Goal: Check status: Check status

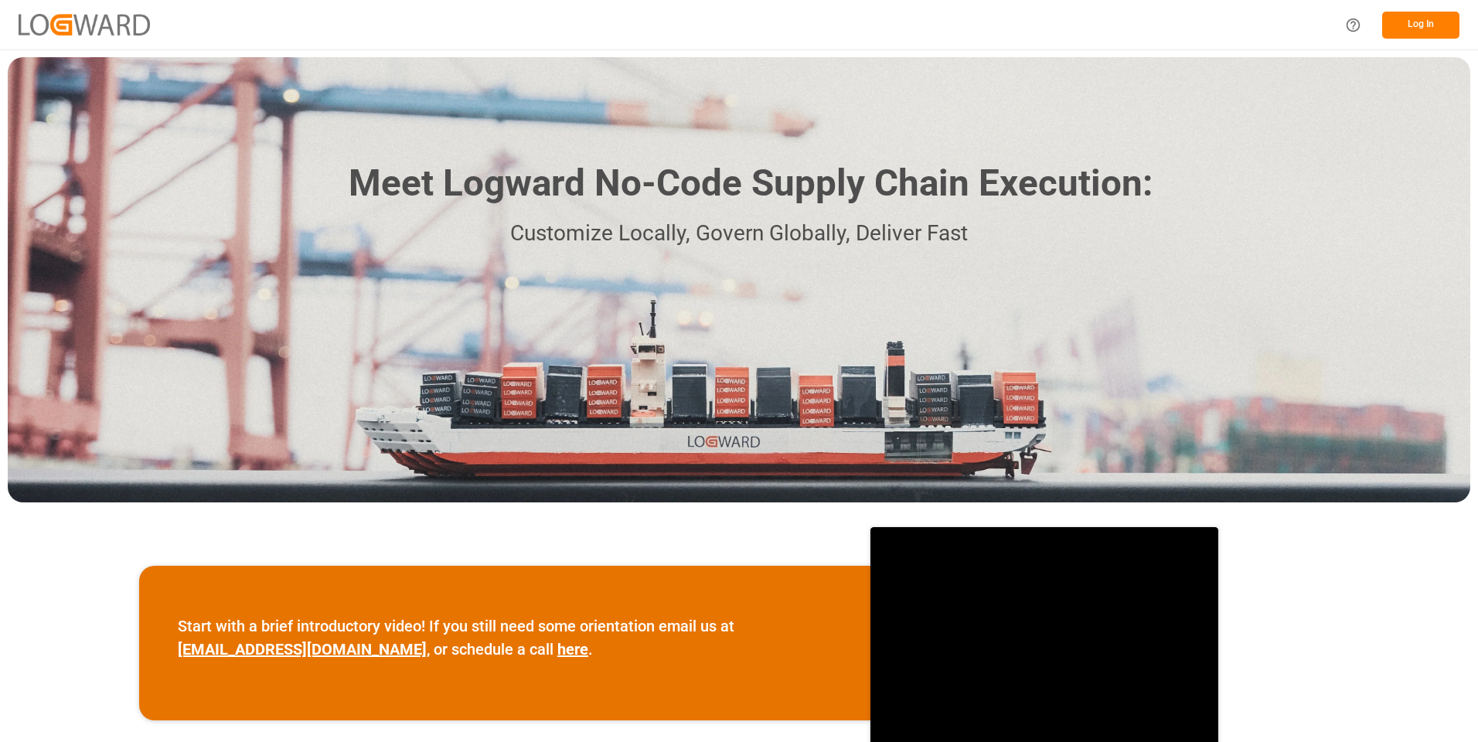
click at [1417, 23] on button "Log In" at bounding box center [1421, 25] width 77 height 27
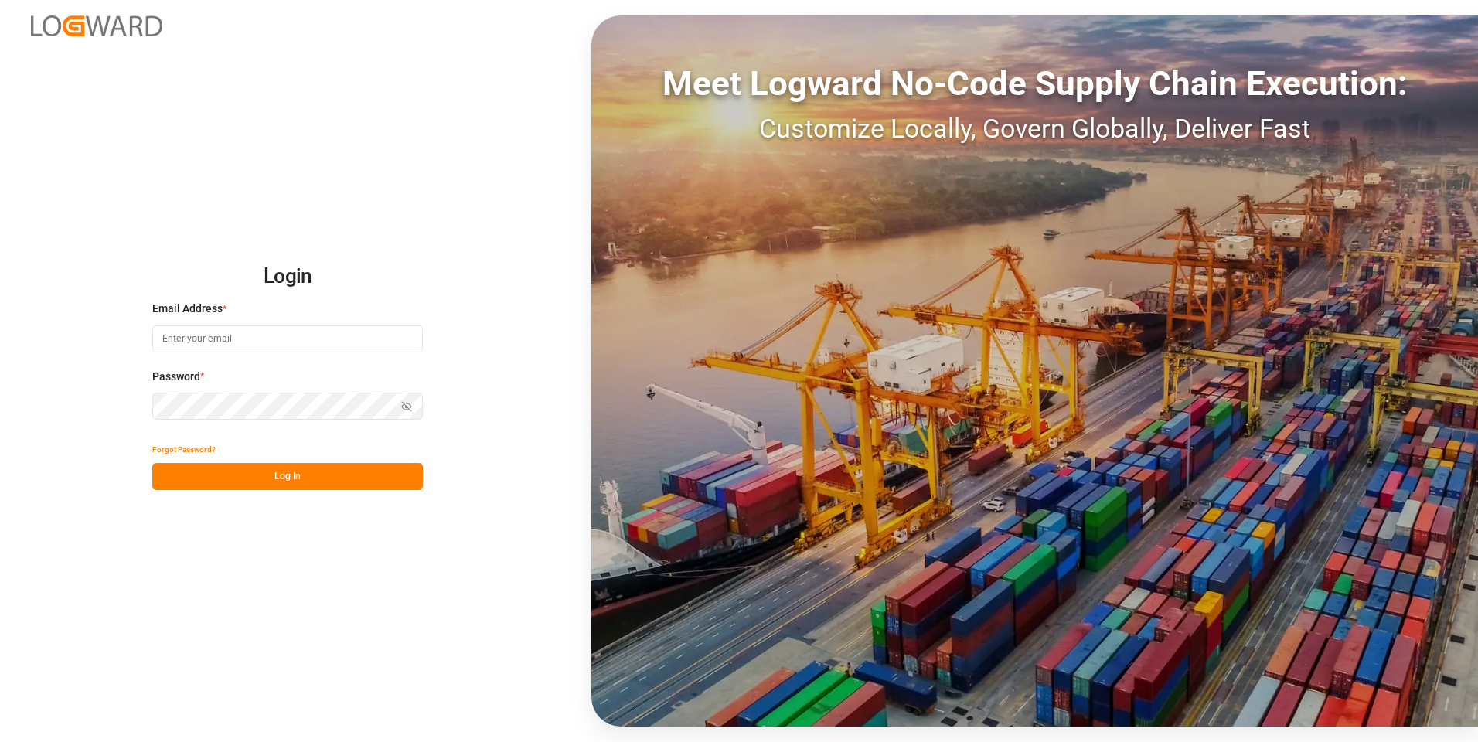
type input "julissa.then@leschaco.com"
click at [275, 485] on button "Log In" at bounding box center [287, 476] width 271 height 27
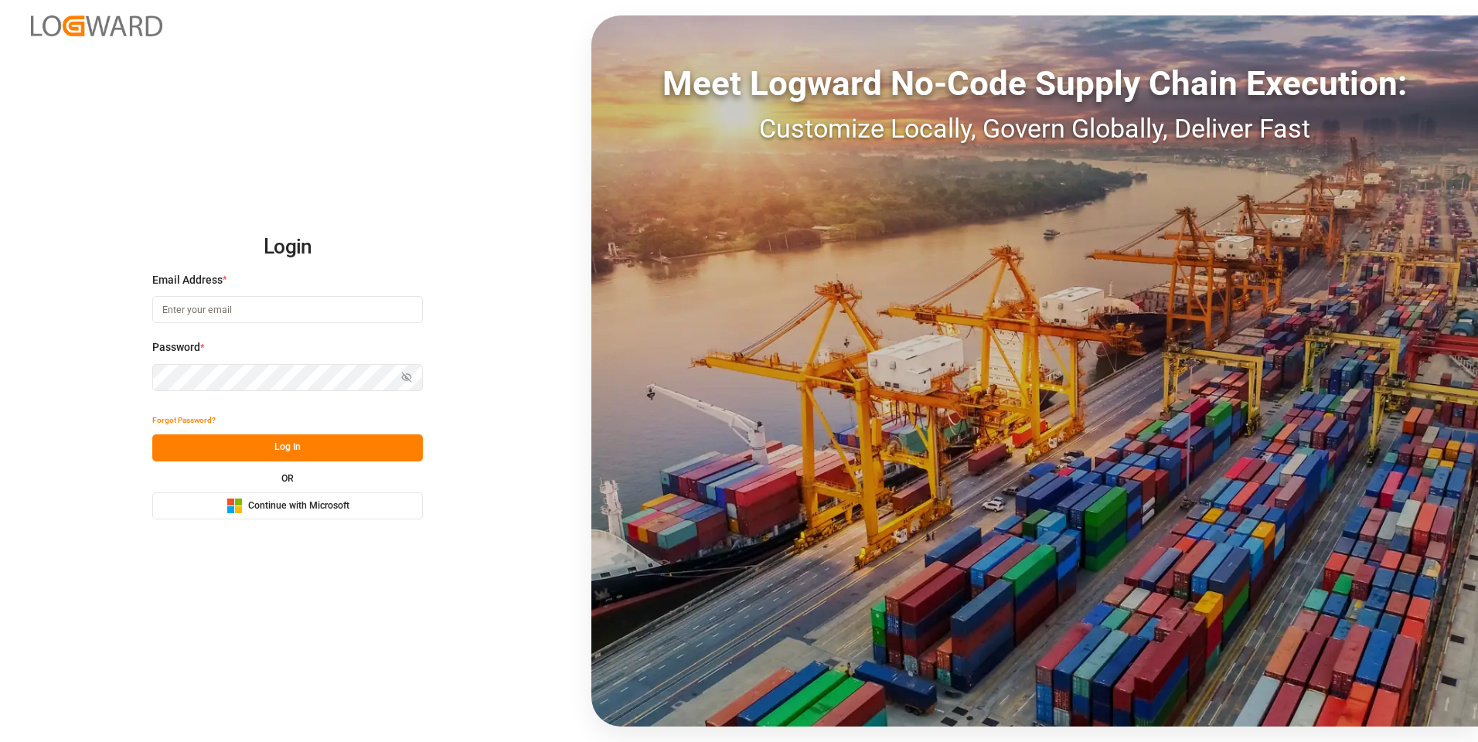
type input "[PERSON_NAME][EMAIL_ADDRESS][DOMAIN_NAME]"
click at [302, 444] on button "Log In" at bounding box center [287, 448] width 271 height 27
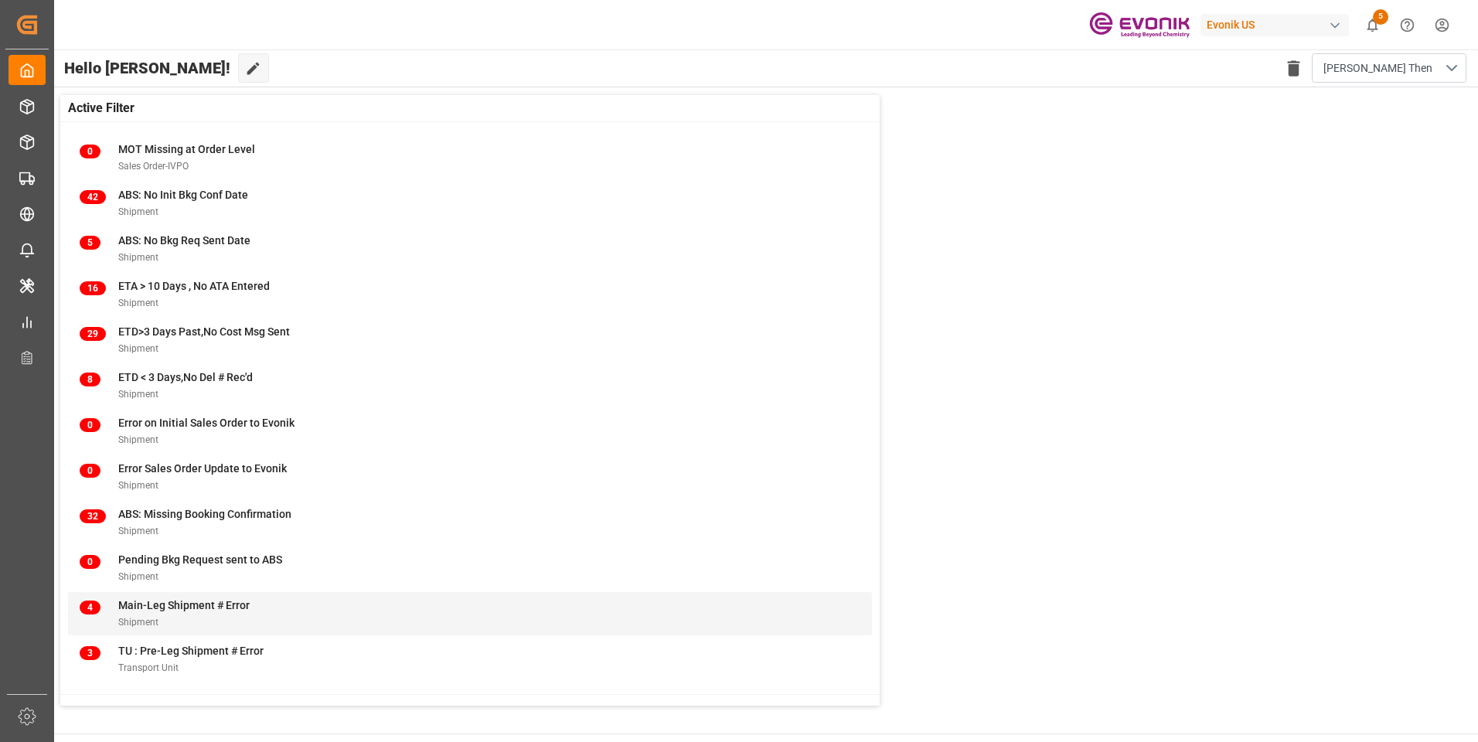
click at [164, 600] on span "Main-Leg Shipment # Error" at bounding box center [183, 605] width 131 height 12
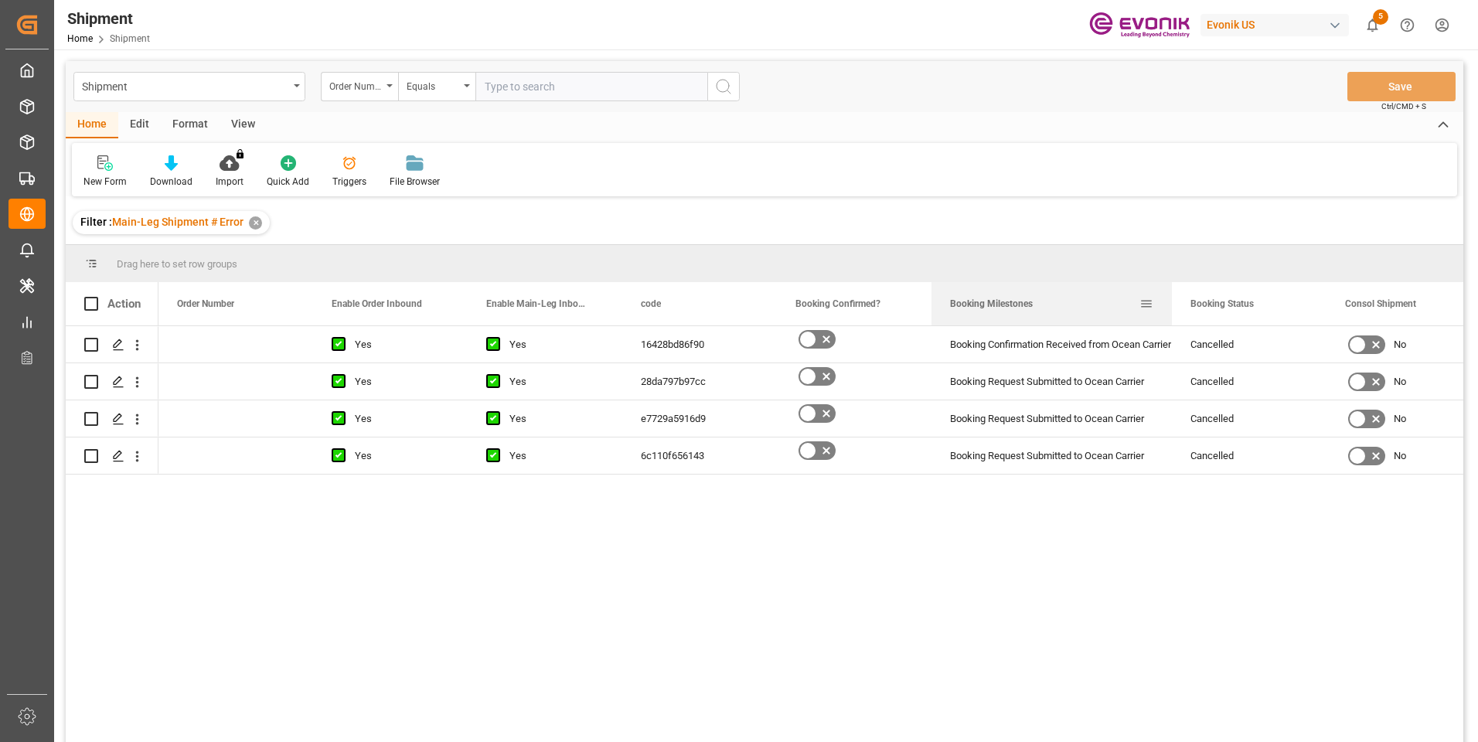
drag, startPoint x: 1084, startPoint y: 296, endPoint x: 1184, endPoint y: 296, distance: 99.7
click at [1175, 296] on div at bounding box center [1172, 303] width 6 height 43
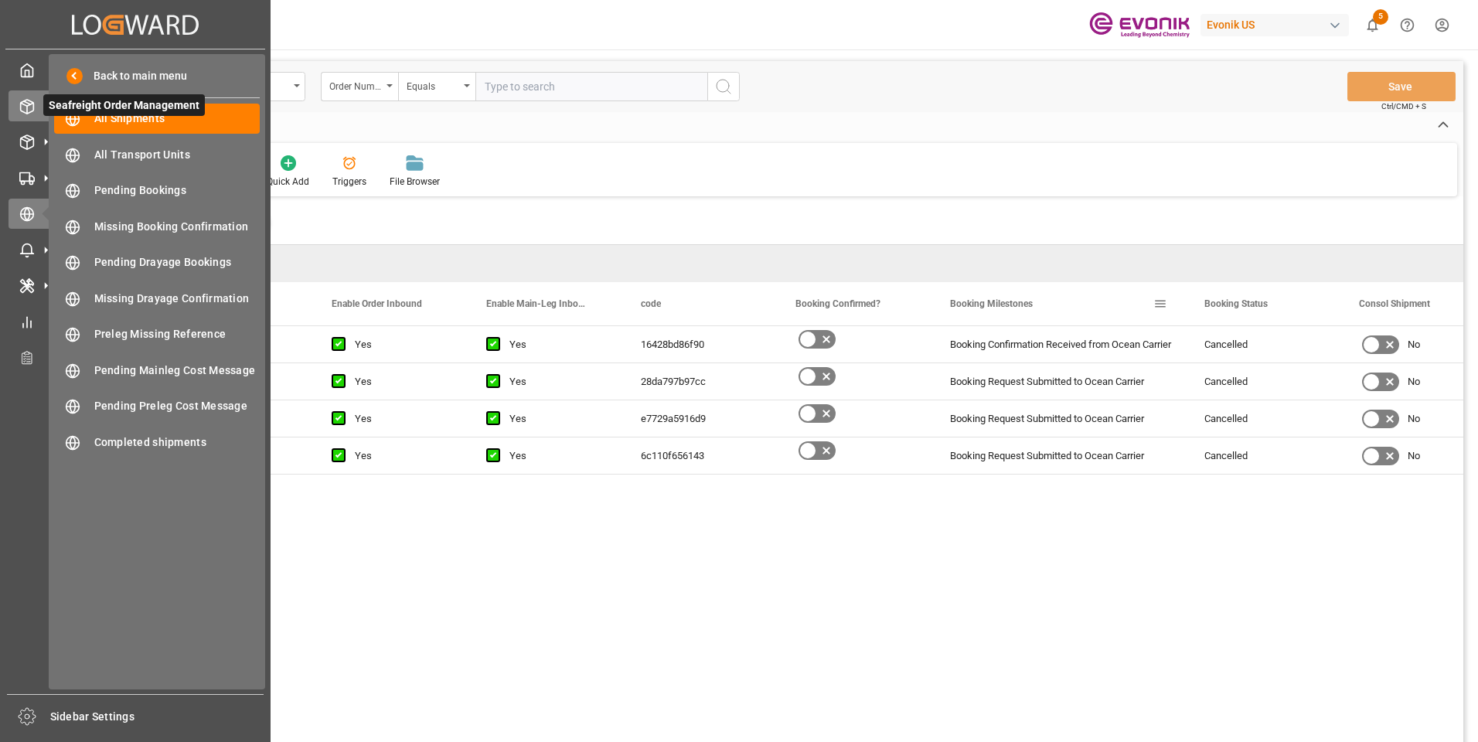
click at [26, 98] on div at bounding box center [22, 106] width 26 height 16
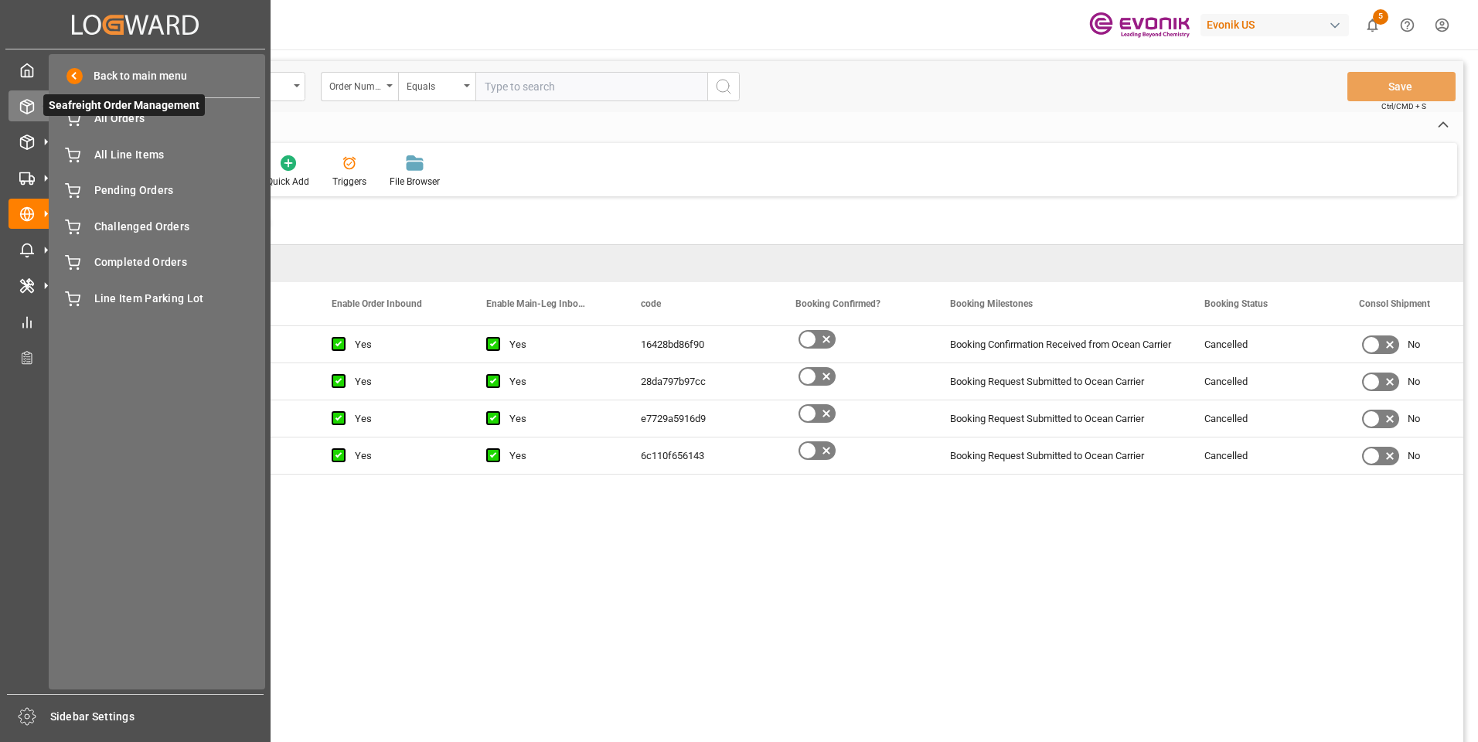
click at [29, 105] on icon at bounding box center [45, 106] width 32 height 32
click at [106, 121] on span "All Orders" at bounding box center [177, 119] width 166 height 16
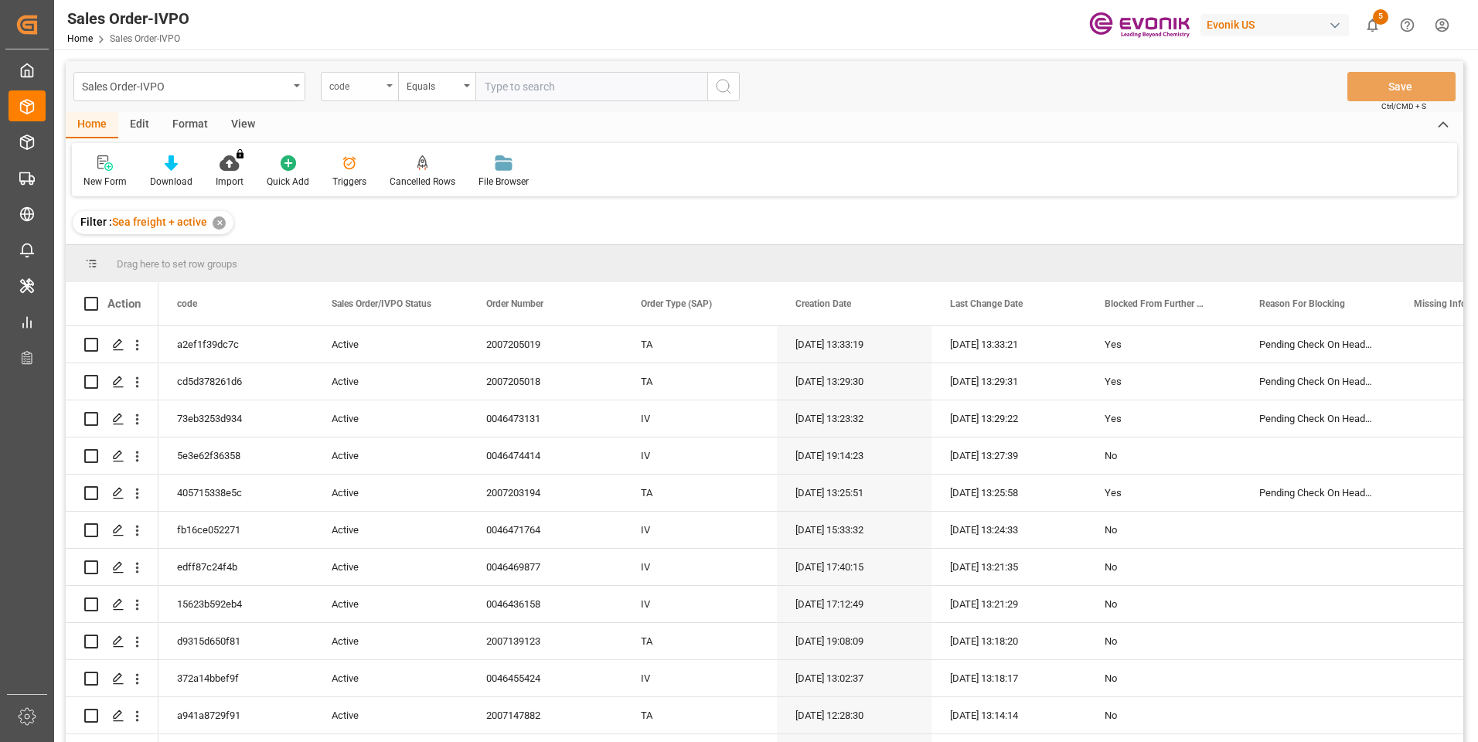
click at [378, 90] on div "code" at bounding box center [355, 85] width 53 height 18
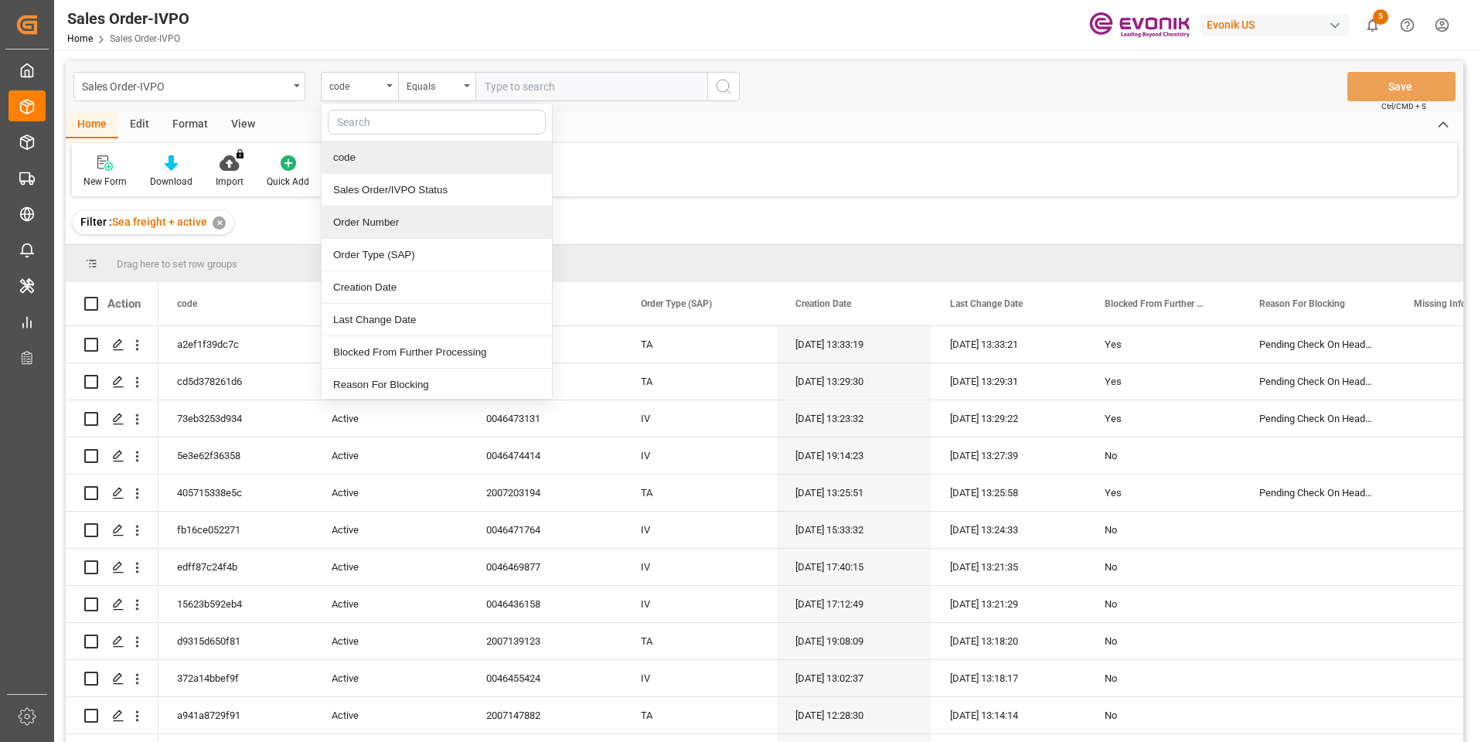
click at [360, 227] on div "Order Number" at bounding box center [437, 222] width 230 height 32
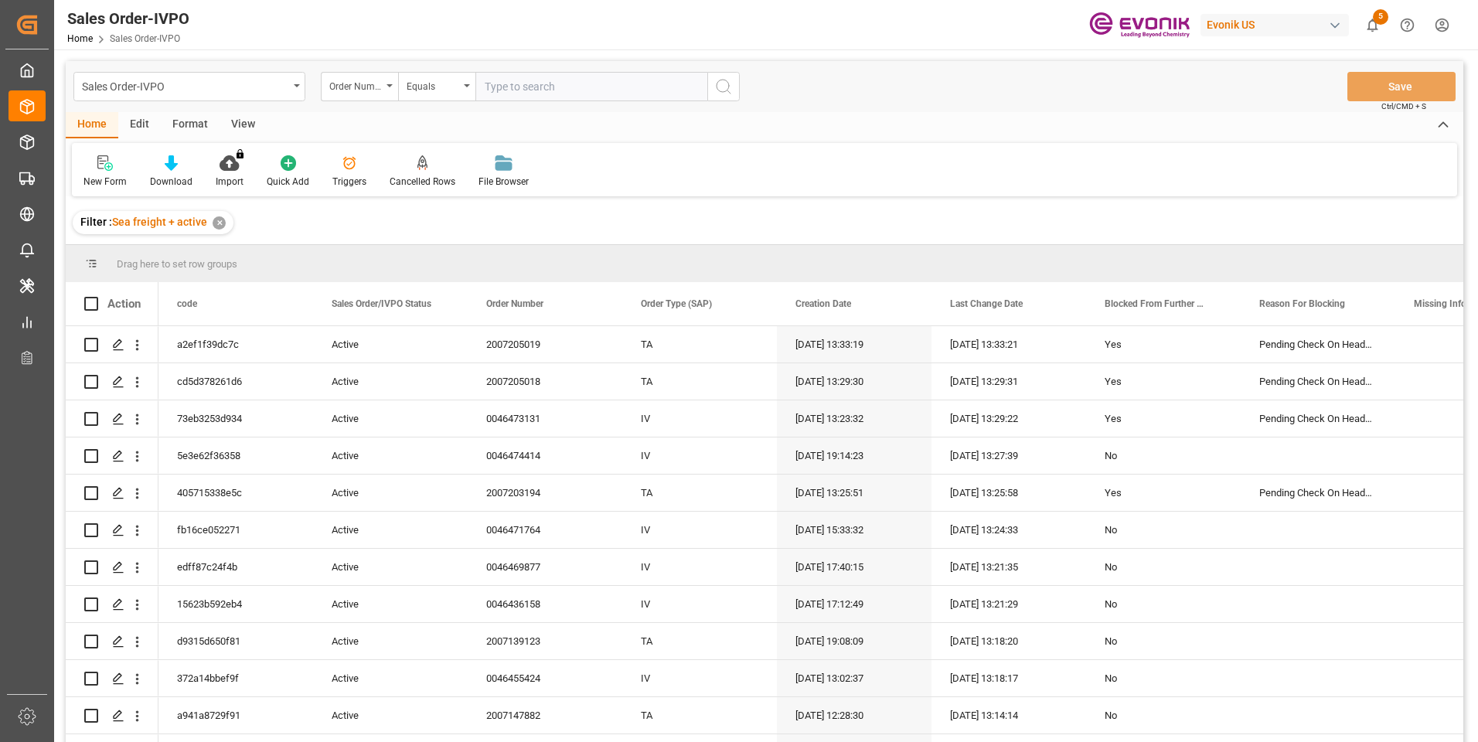
click at [523, 92] on input "text" at bounding box center [592, 86] width 232 height 29
paste input "0046471275"
type input "0046471275"
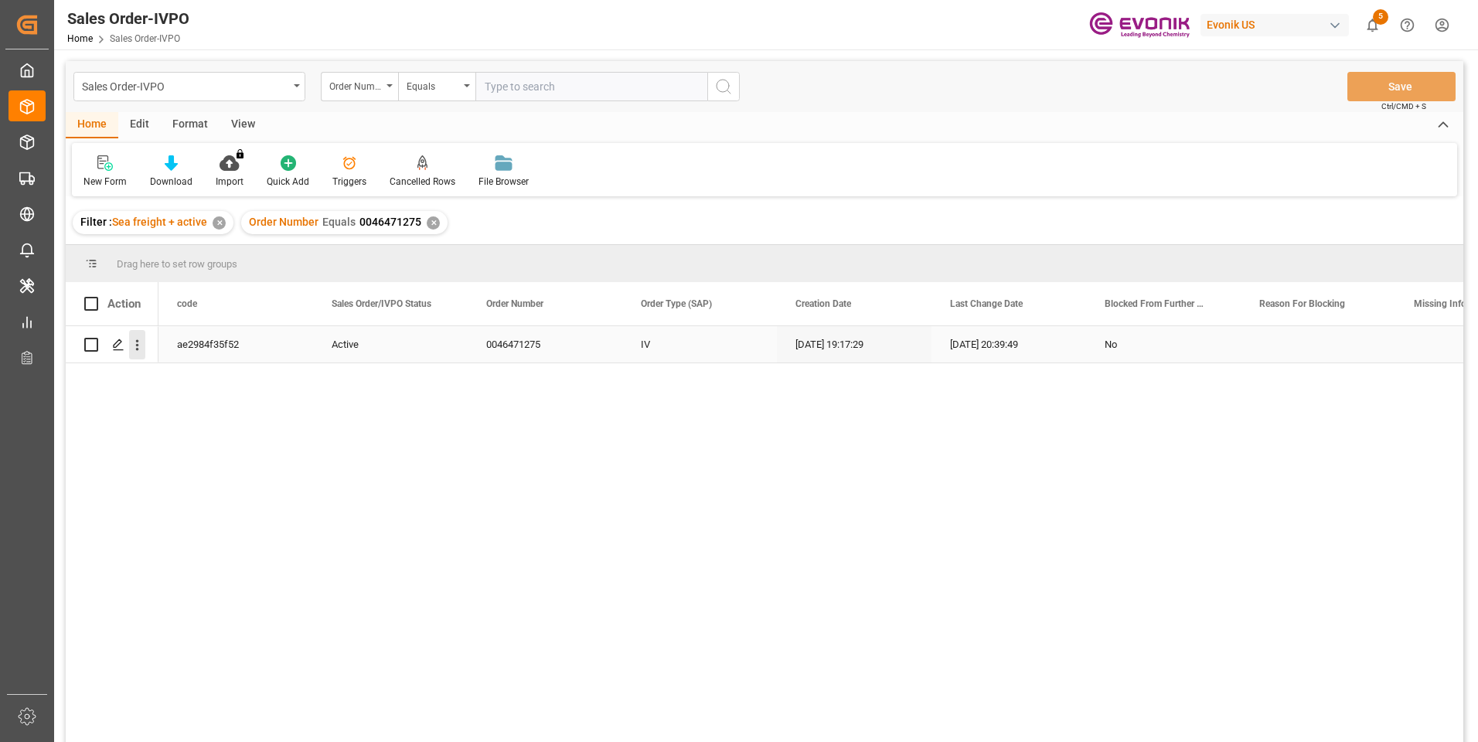
click at [138, 340] on icon "open menu" at bounding box center [137, 345] width 3 height 11
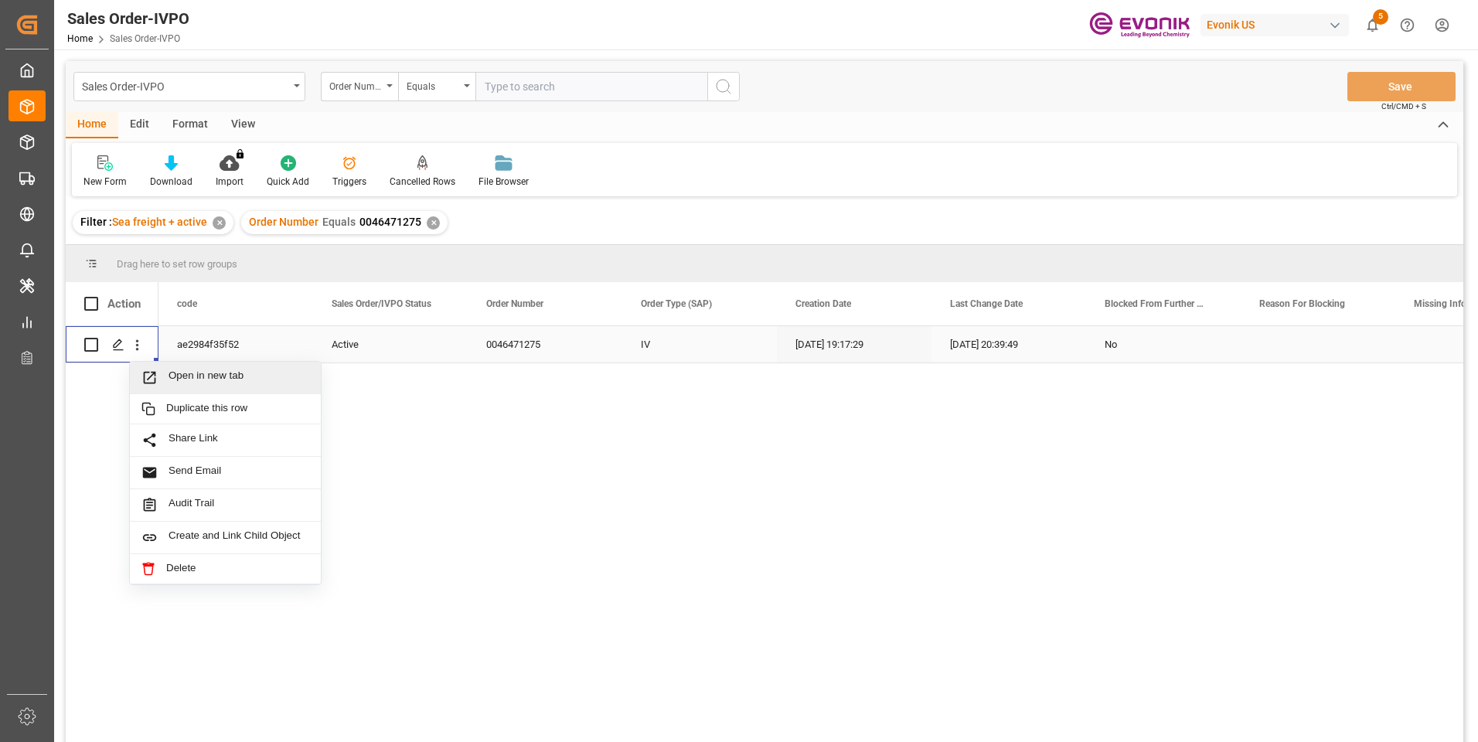
click at [176, 369] on div "Open in new tab" at bounding box center [225, 378] width 191 height 32
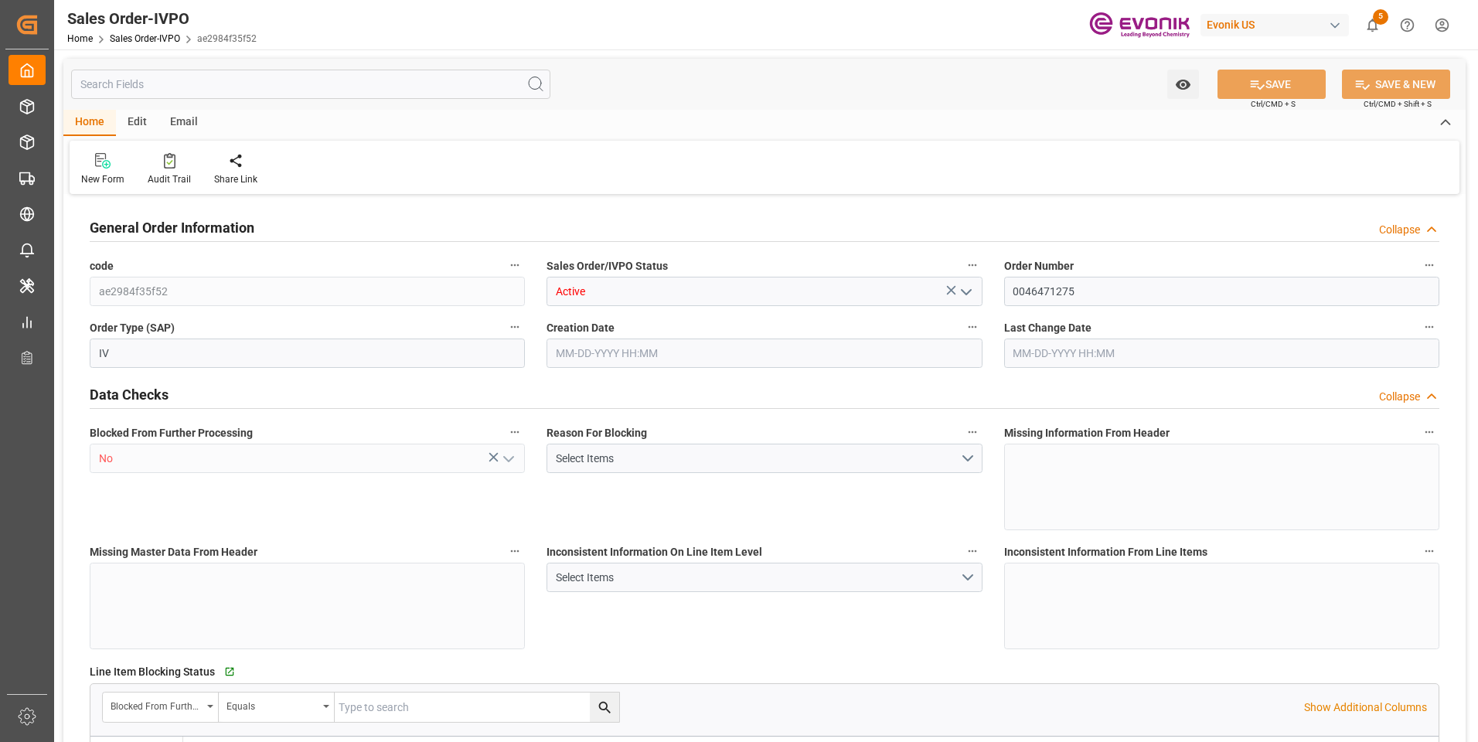
type input "BEANR"
type input "0"
type input "1"
type input "2"
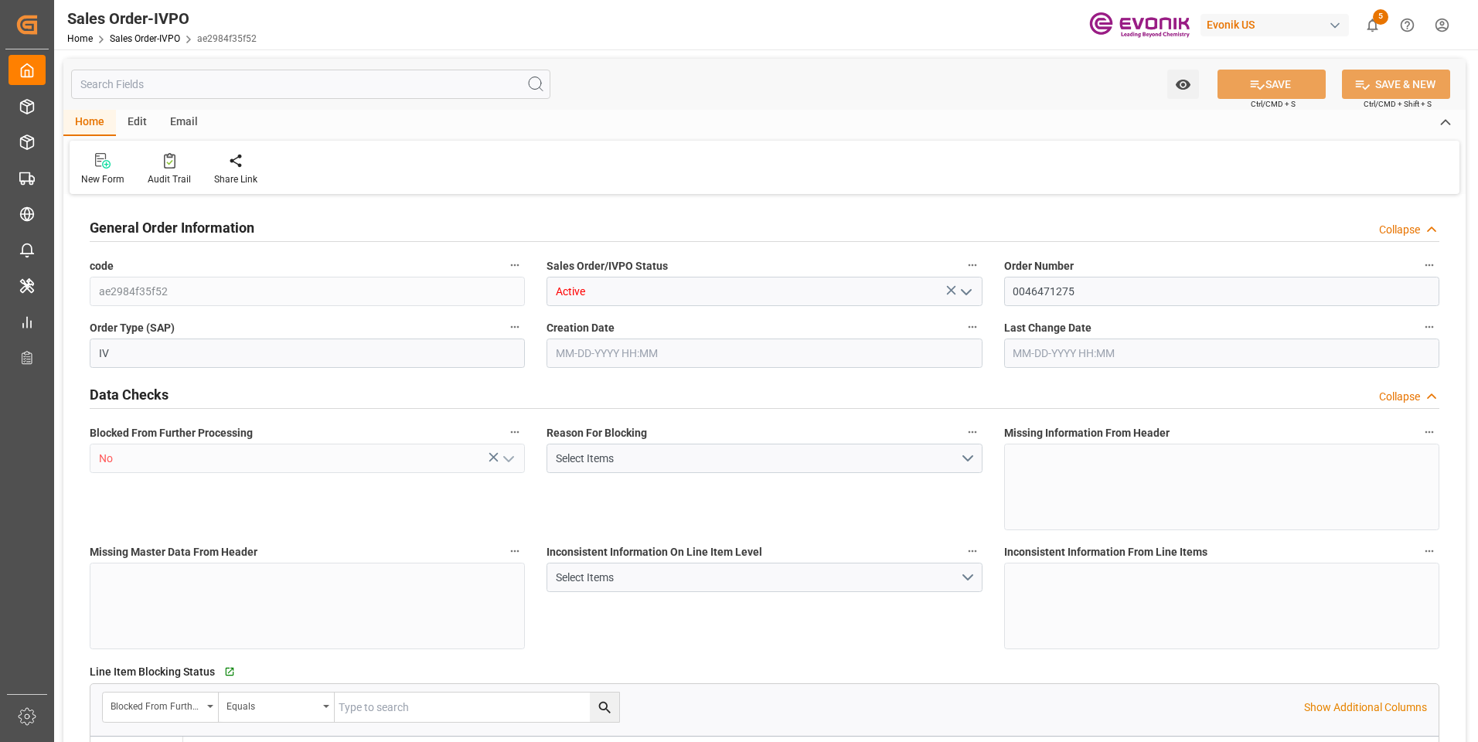
type input "21300"
type input "56.16"
type input "17000"
type input "30"
type input "09-25-2025 19:17"
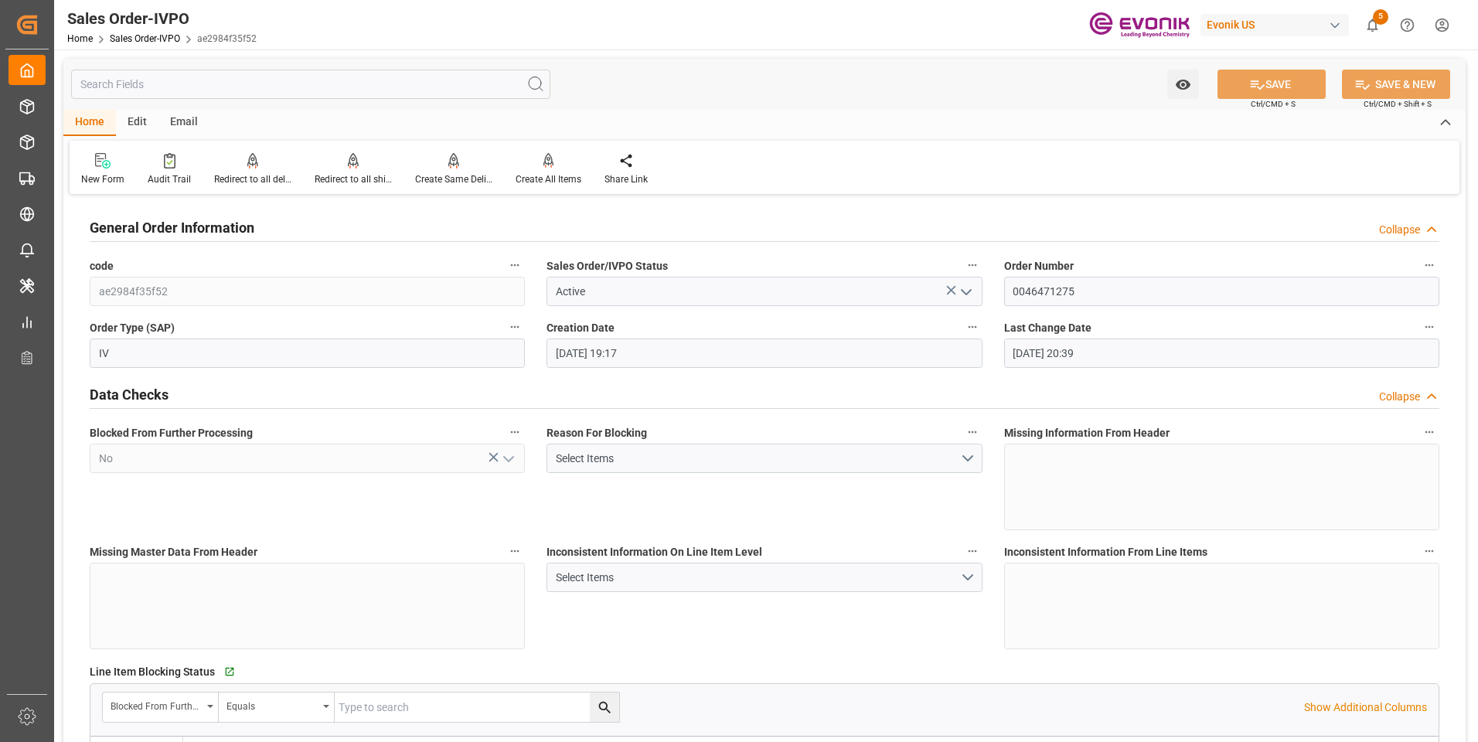
type input "09-30-2025 20:39"
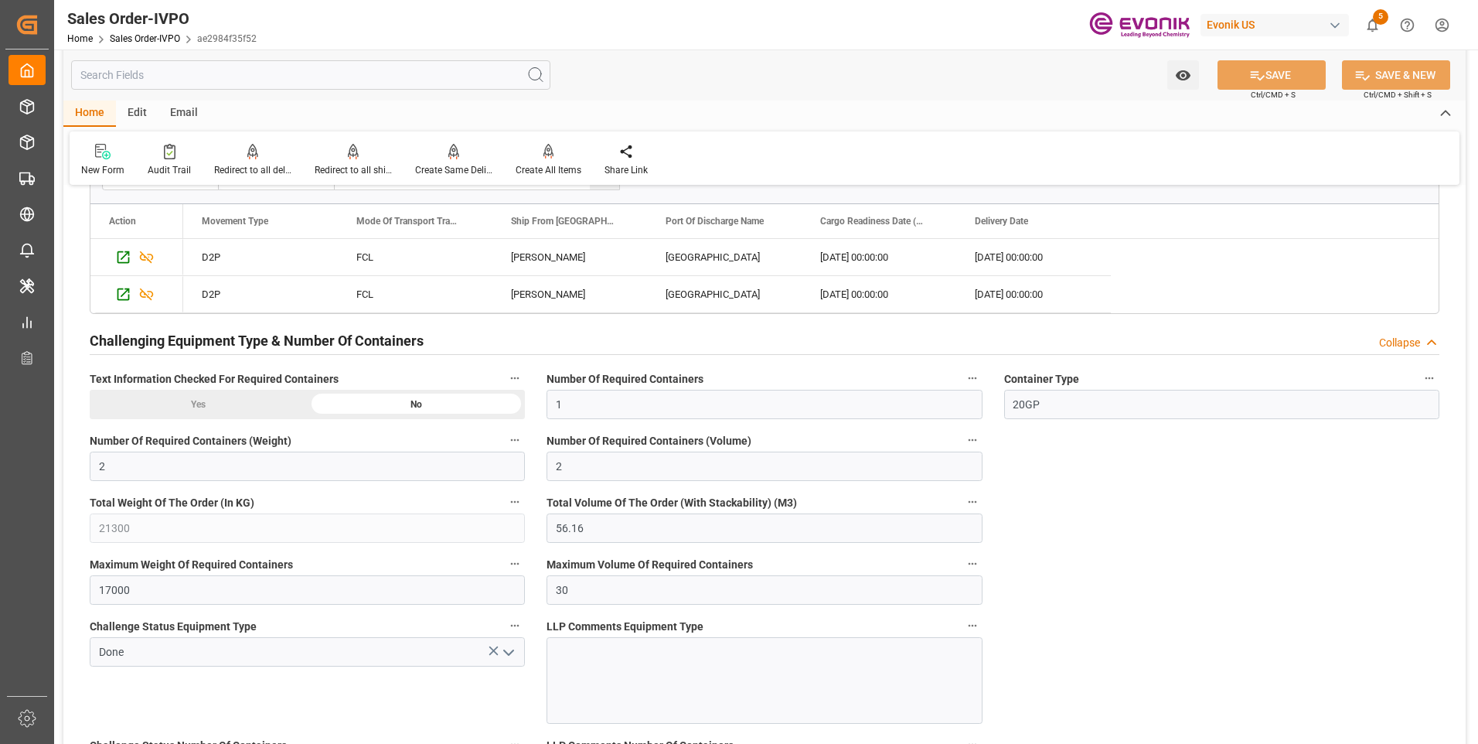
scroll to position [2706, 0]
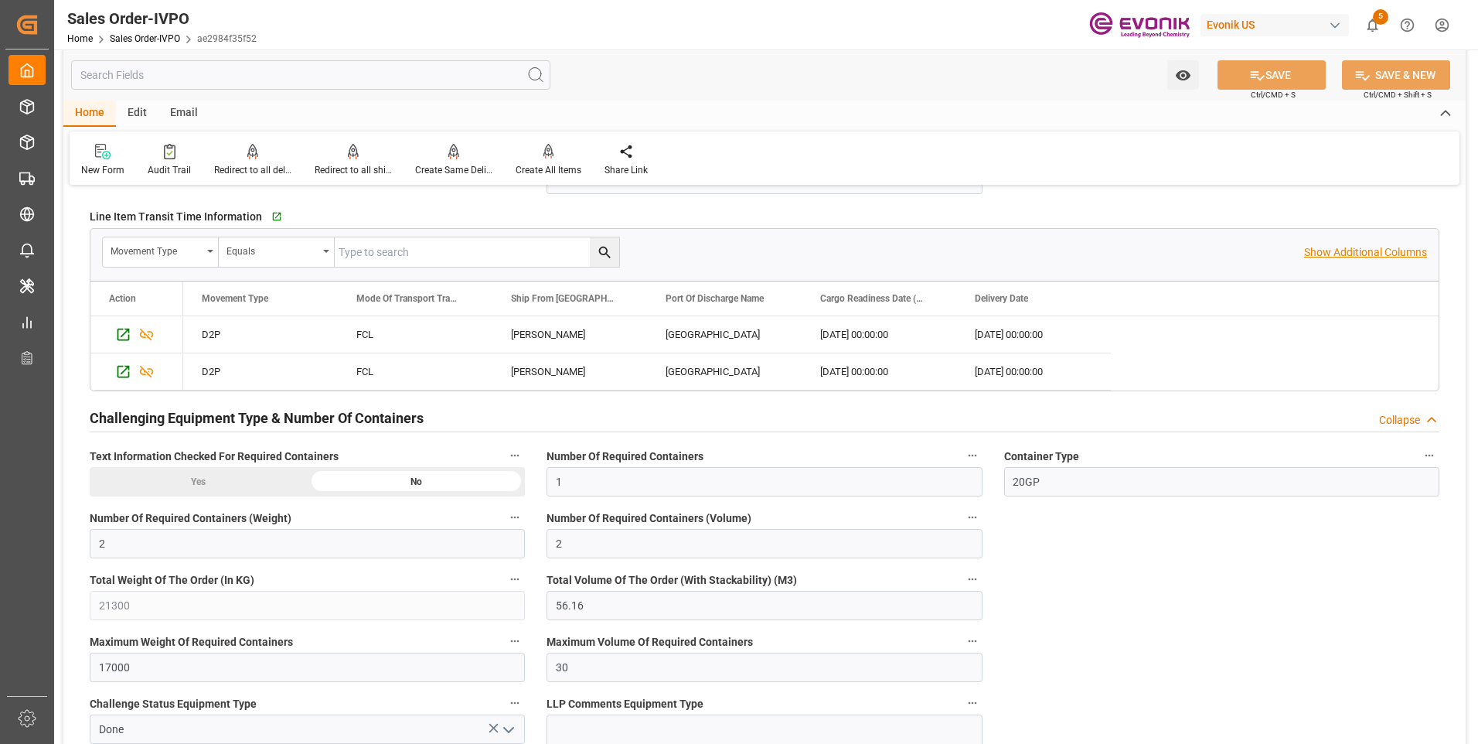
click at [1314, 249] on p "Show Additional Columns" at bounding box center [1365, 252] width 123 height 16
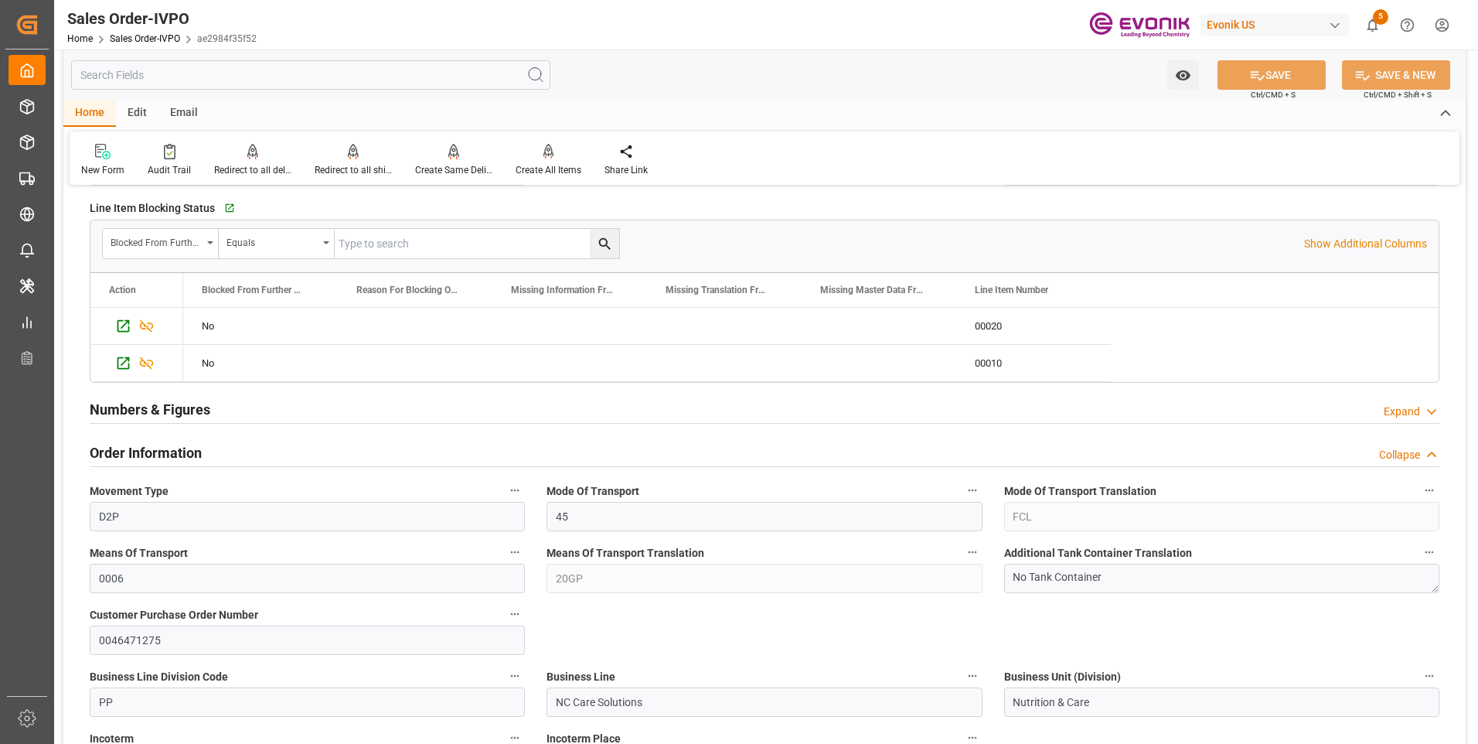
scroll to position [0, 0]
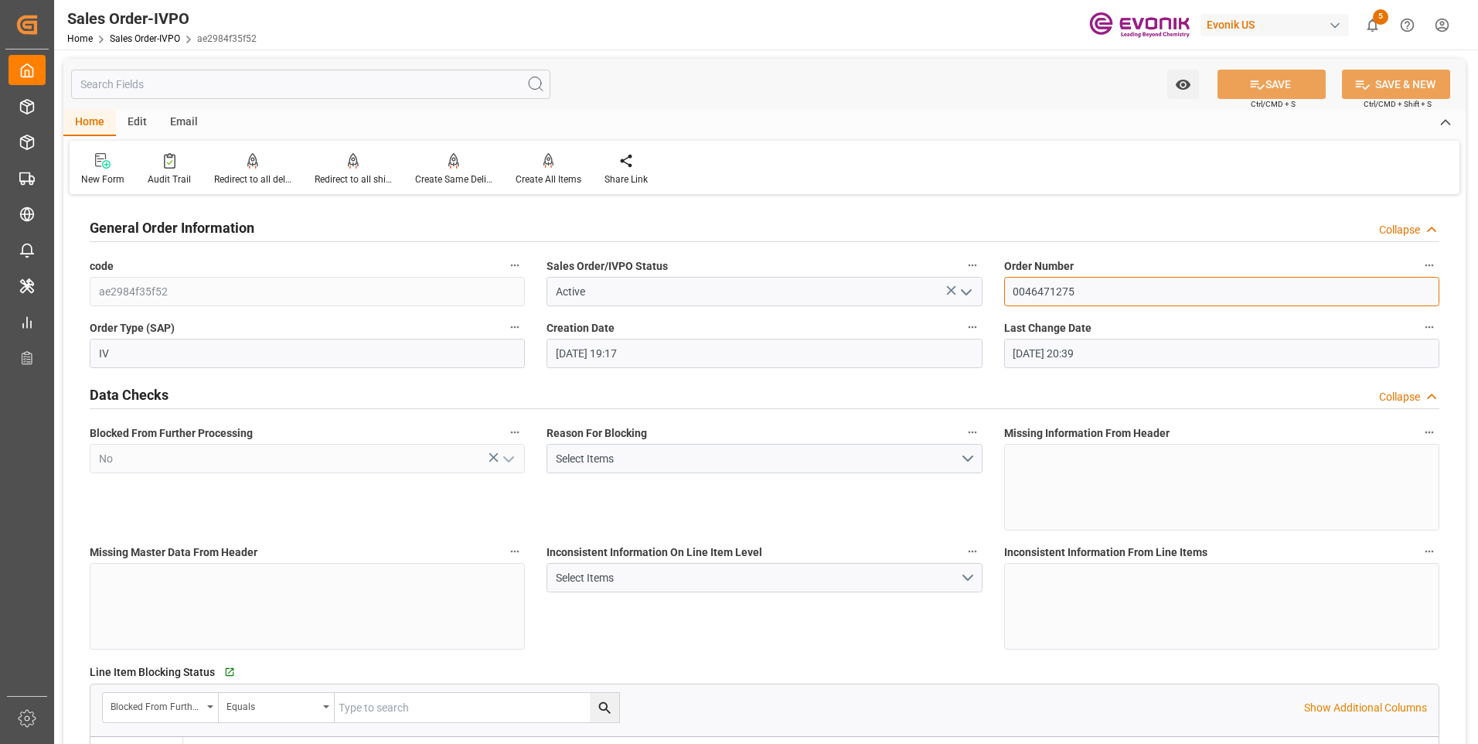
click at [1021, 288] on input "0046471275" at bounding box center [1221, 291] width 435 height 29
click at [1021, 287] on input "0046471275" at bounding box center [1221, 291] width 435 height 29
